Goal: Check status: Check status

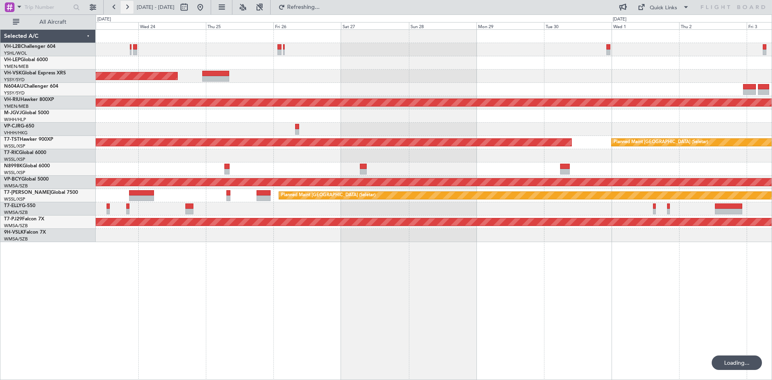
click at [131, 7] on button at bounding box center [127, 7] width 13 height 13
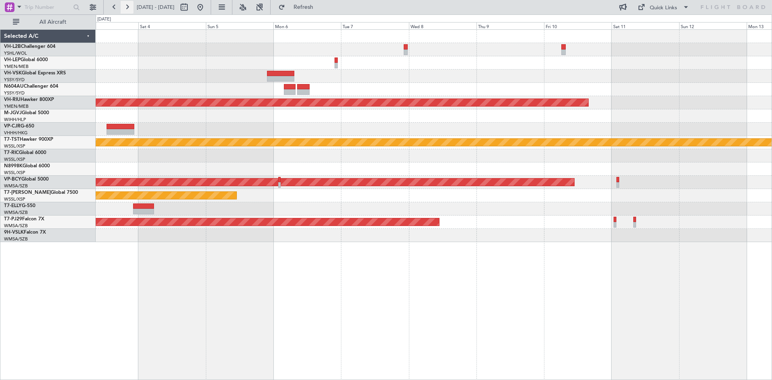
click at [131, 7] on button at bounding box center [127, 7] width 13 height 13
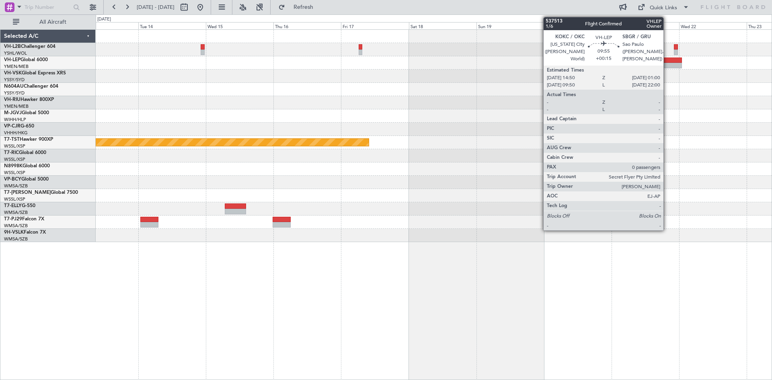
click at [667, 66] on div at bounding box center [667, 66] width 29 height 6
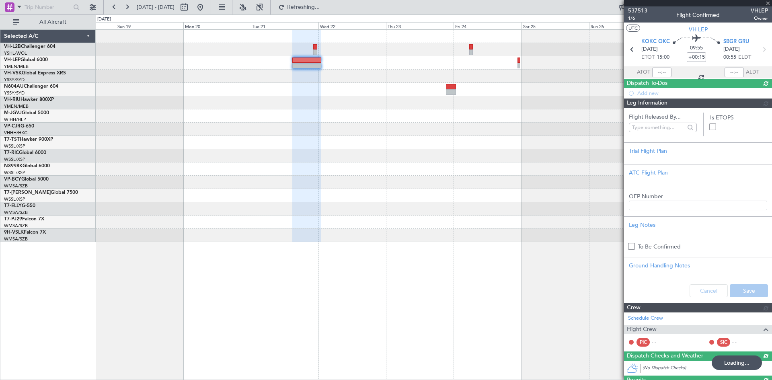
click at [230, 109] on div at bounding box center [434, 102] width 676 height 13
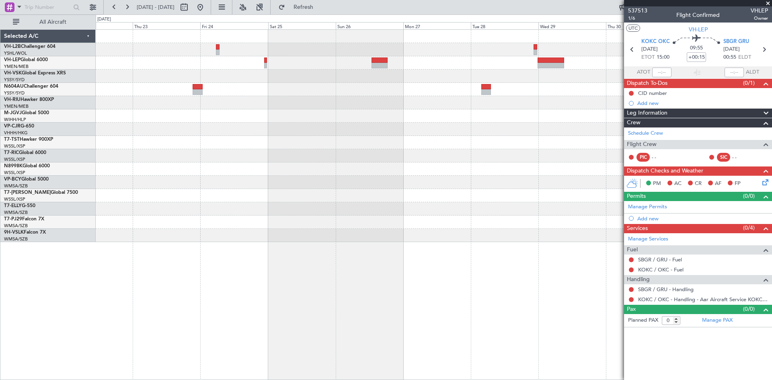
click at [319, 105] on div "Planned Maint Sydney ([PERSON_NAME] Intl)" at bounding box center [434, 136] width 676 height 212
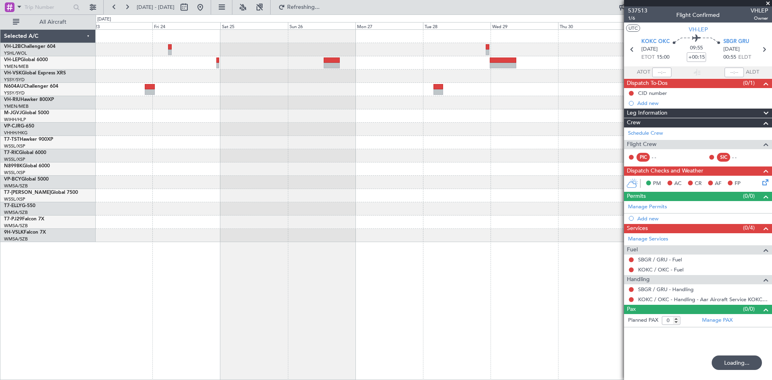
click at [390, 108] on div at bounding box center [434, 102] width 676 height 13
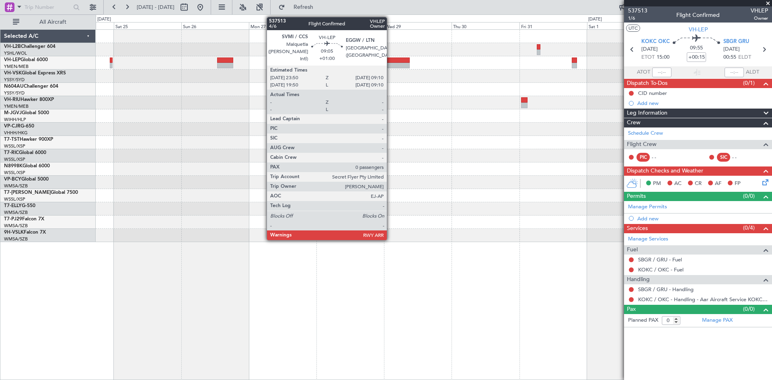
click at [390, 57] on div at bounding box center [396, 60] width 27 height 6
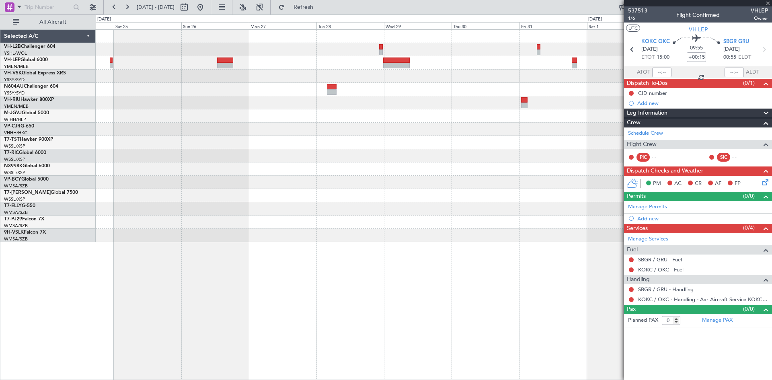
type input "+01:00"
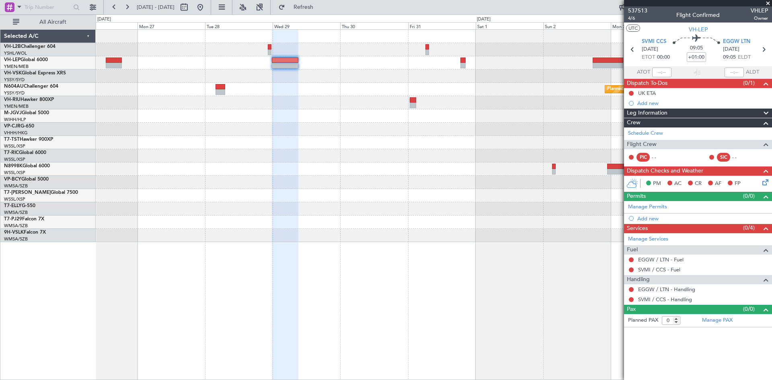
click at [456, 169] on div at bounding box center [434, 168] width 676 height 13
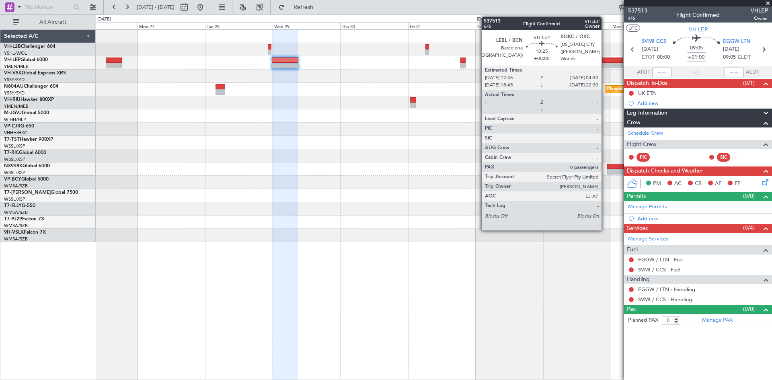
click at [605, 66] on div at bounding box center [607, 66] width 31 height 6
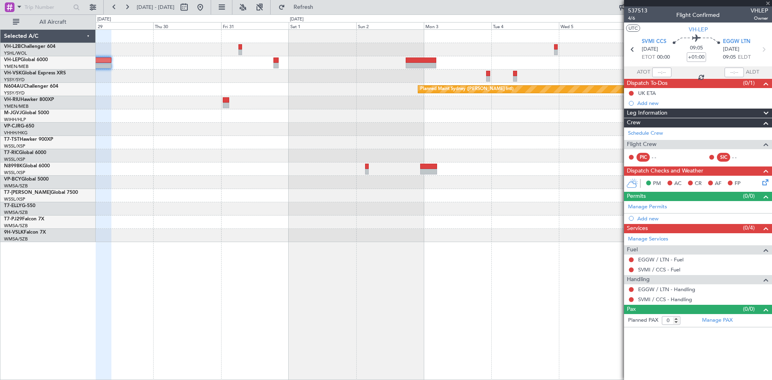
click at [362, 124] on div "Planned Maint Sydney ([PERSON_NAME] Intl)" at bounding box center [434, 136] width 676 height 212
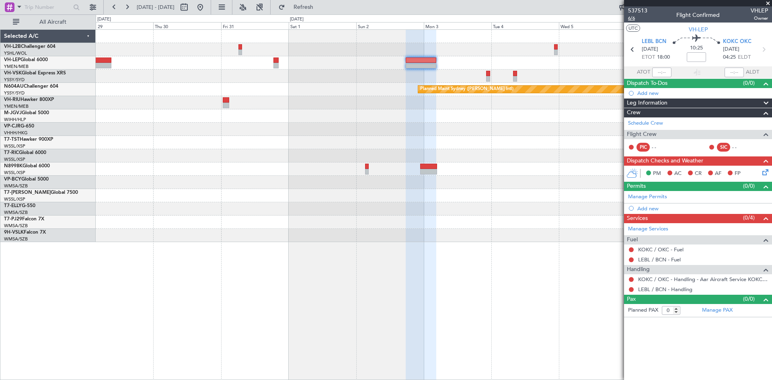
click at [633, 16] on span "6/6" at bounding box center [637, 18] width 19 height 7
